Goal: Transaction & Acquisition: Purchase product/service

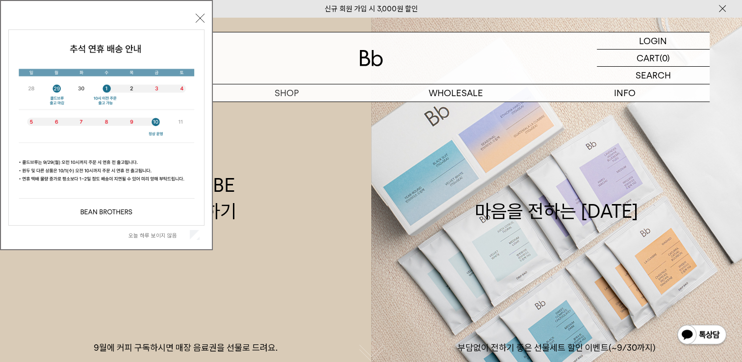
click at [157, 238] on label "오늘 하루 보이지 않음" at bounding box center [157, 235] width 59 height 7
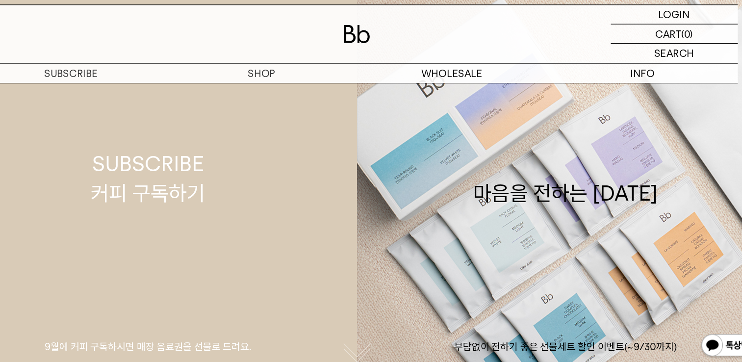
scroll to position [12, 0]
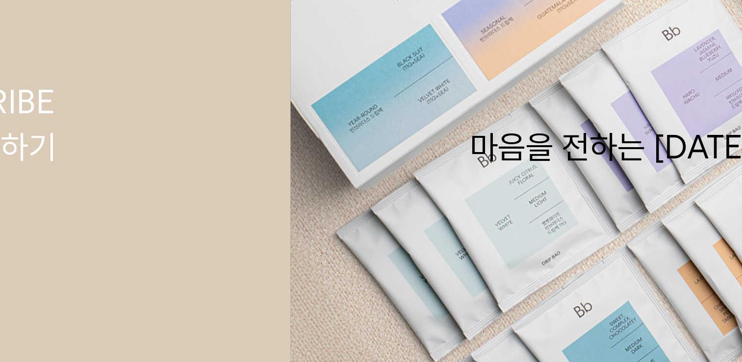
click at [465, 223] on link "마음을 전하는 추석 부담없이 전하기 좋은 선물세트 할인 이벤트(~9/30까지)" at bounding box center [556, 186] width 371 height 362
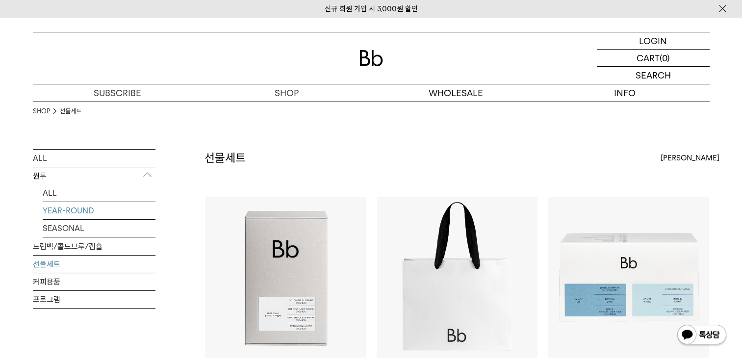
click at [62, 212] on link "YEAR-ROUND" at bounding box center [99, 210] width 113 height 17
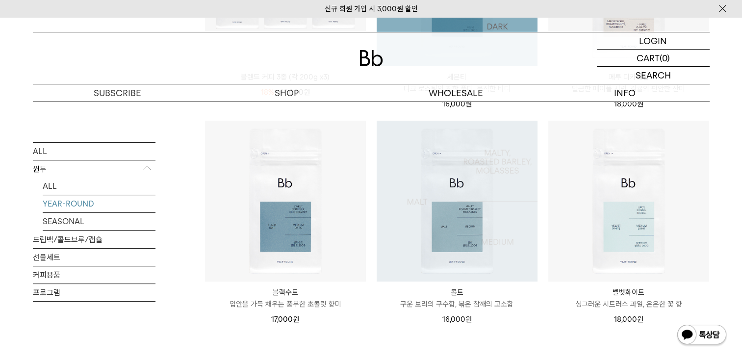
scroll to position [343, 0]
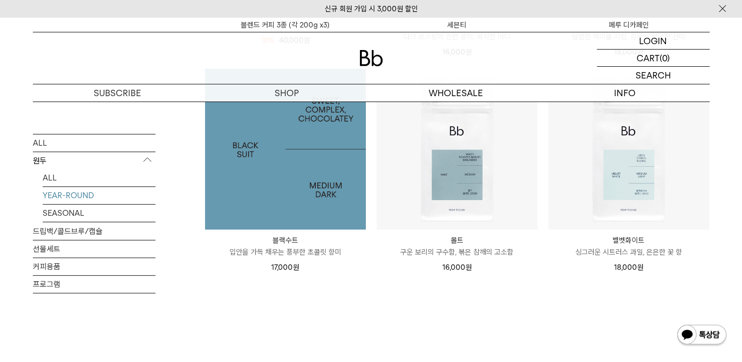
click at [323, 215] on img at bounding box center [285, 149] width 161 height 161
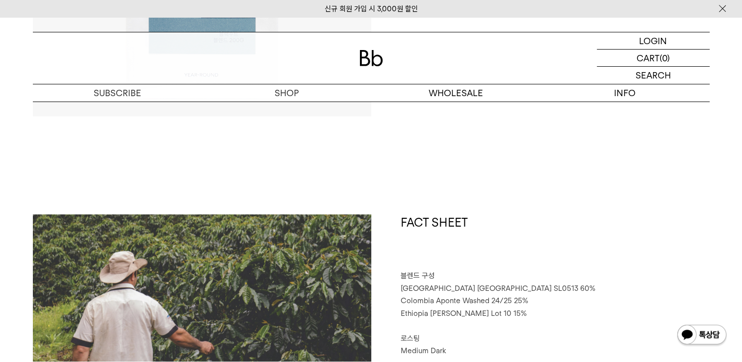
scroll to position [490, 0]
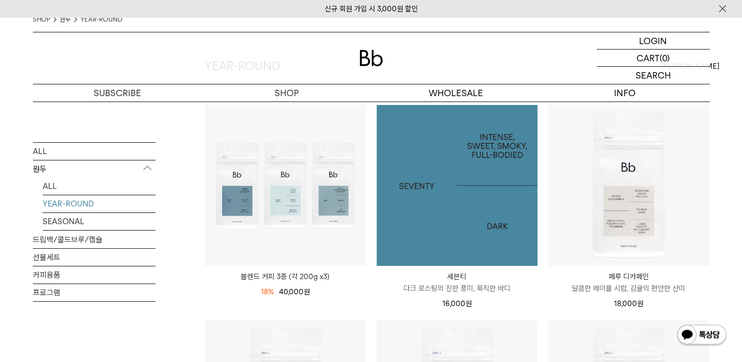
scroll to position [98, 0]
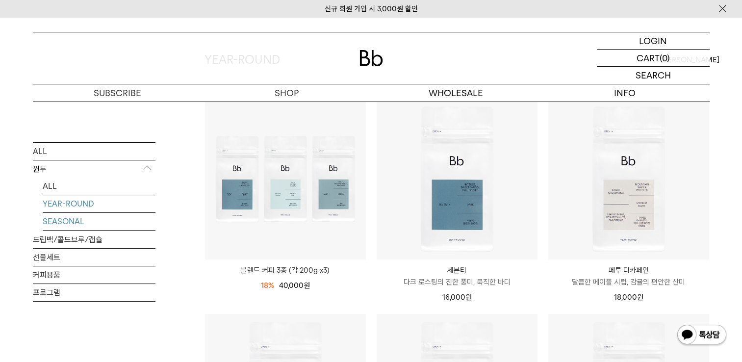
click at [73, 216] on link "SEASONAL" at bounding box center [99, 221] width 113 height 17
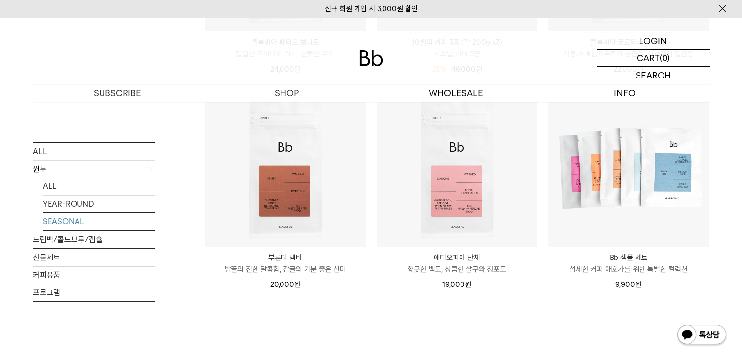
scroll to position [343, 0]
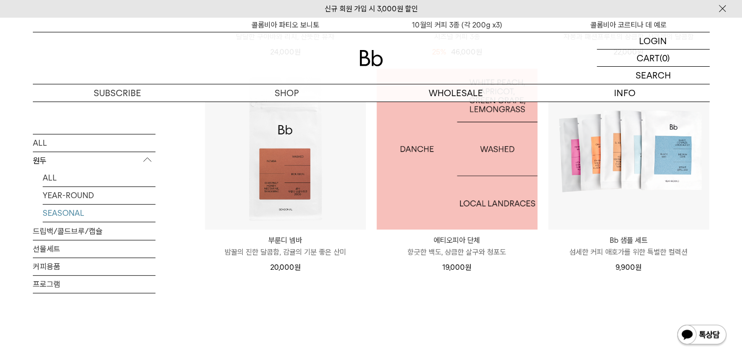
click at [455, 178] on img at bounding box center [457, 149] width 161 height 161
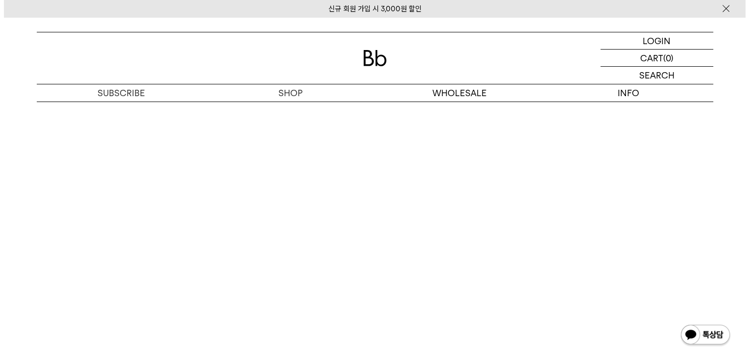
scroll to position [2010, 0]
